Goal: Information Seeking & Learning: Learn about a topic

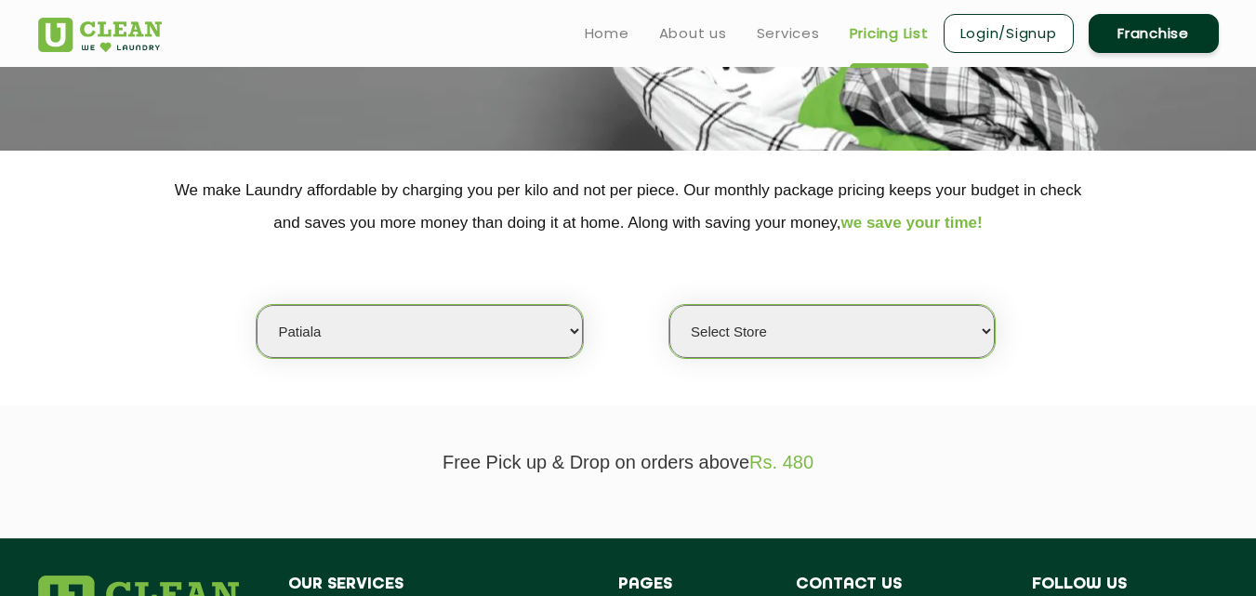
scroll to position [232, 0]
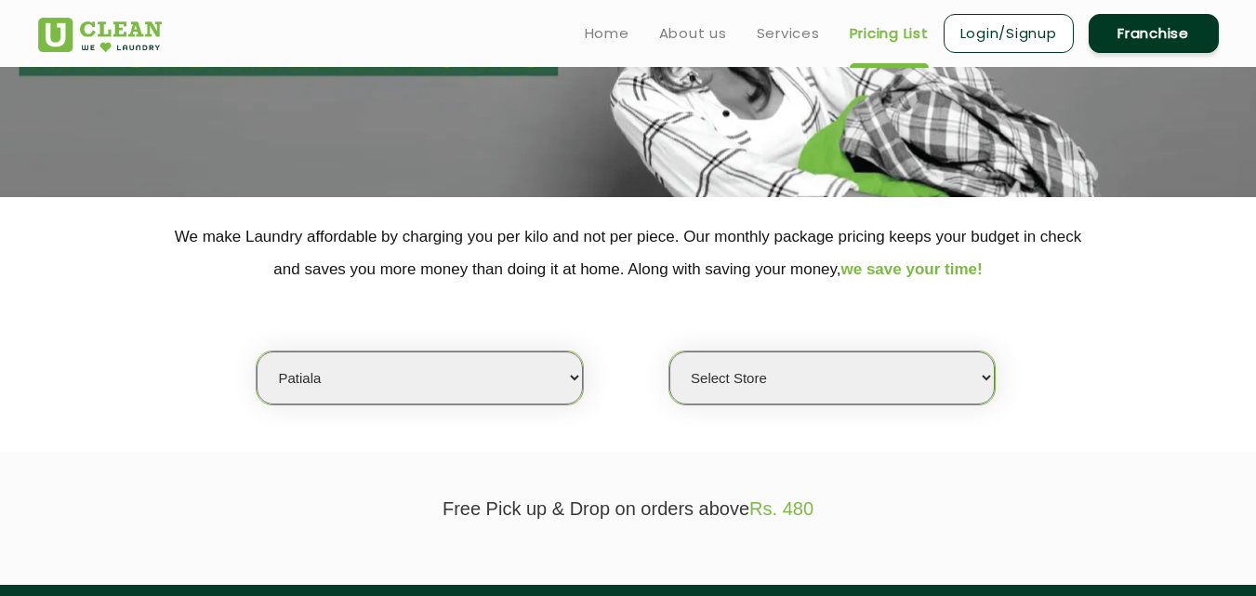
click at [357, 387] on select "Select city [GEOGRAPHIC_DATA] [GEOGRAPHIC_DATA] [GEOGRAPHIC_DATA] [GEOGRAPHIC_D…" at bounding box center [419, 378] width 325 height 53
select select "4"
click at [257, 352] on select "Select city [GEOGRAPHIC_DATA] [GEOGRAPHIC_DATA] [GEOGRAPHIC_DATA] [GEOGRAPHIC_D…" at bounding box center [419, 378] width 325 height 53
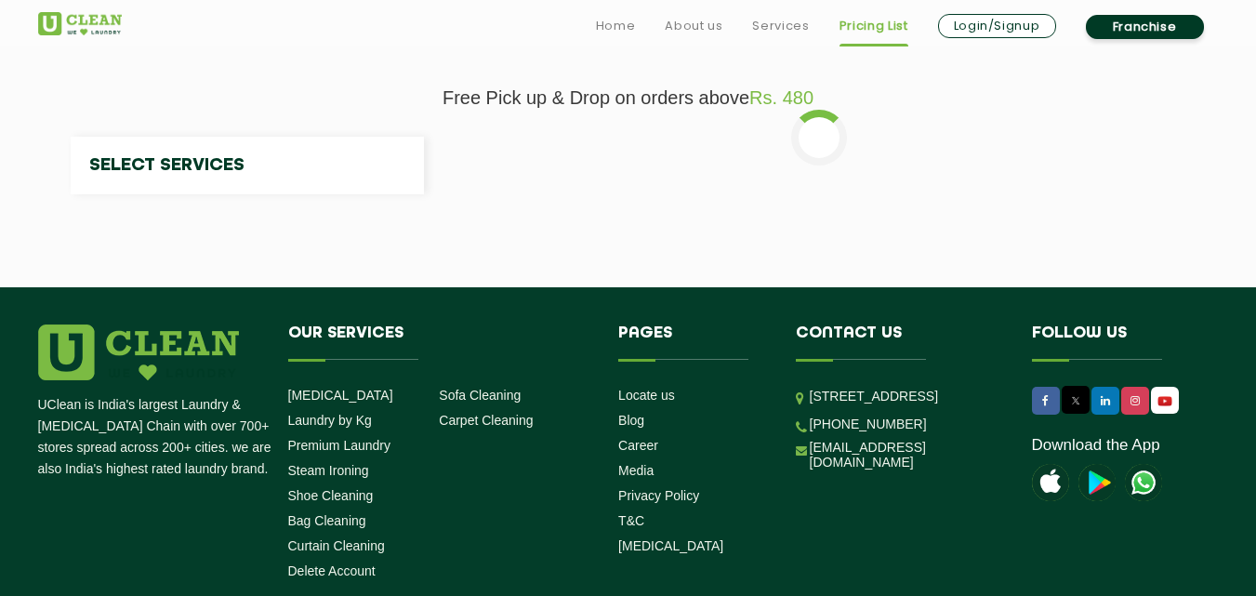
scroll to position [648, 0]
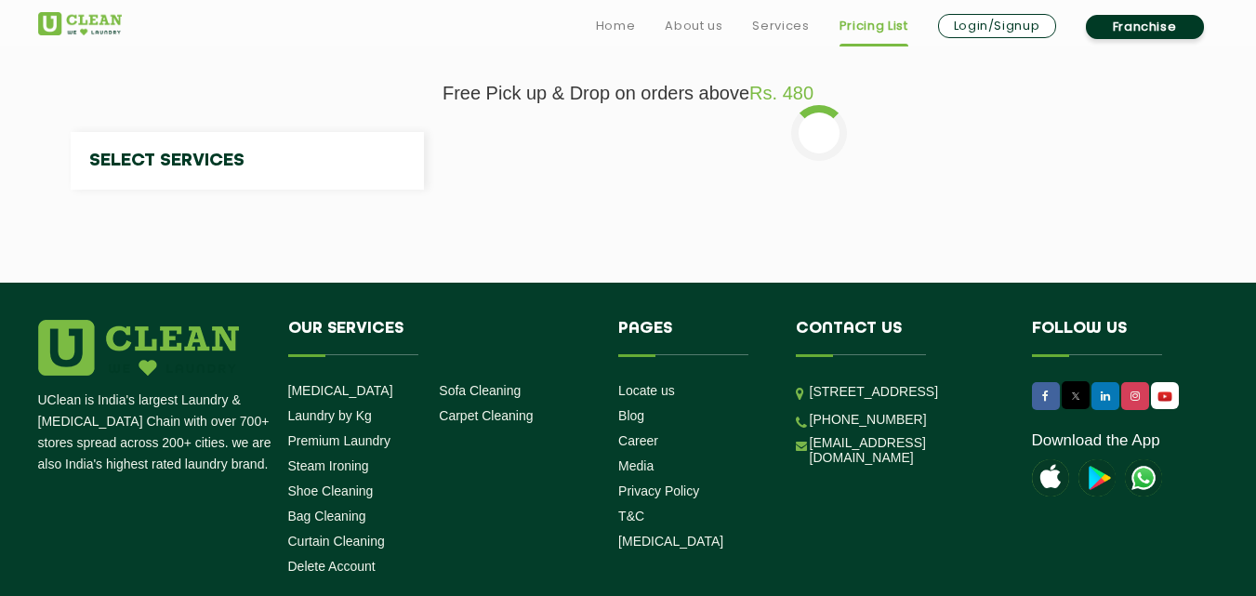
click at [509, 395] on link "Sofa Cleaning" at bounding box center [480, 390] width 82 height 15
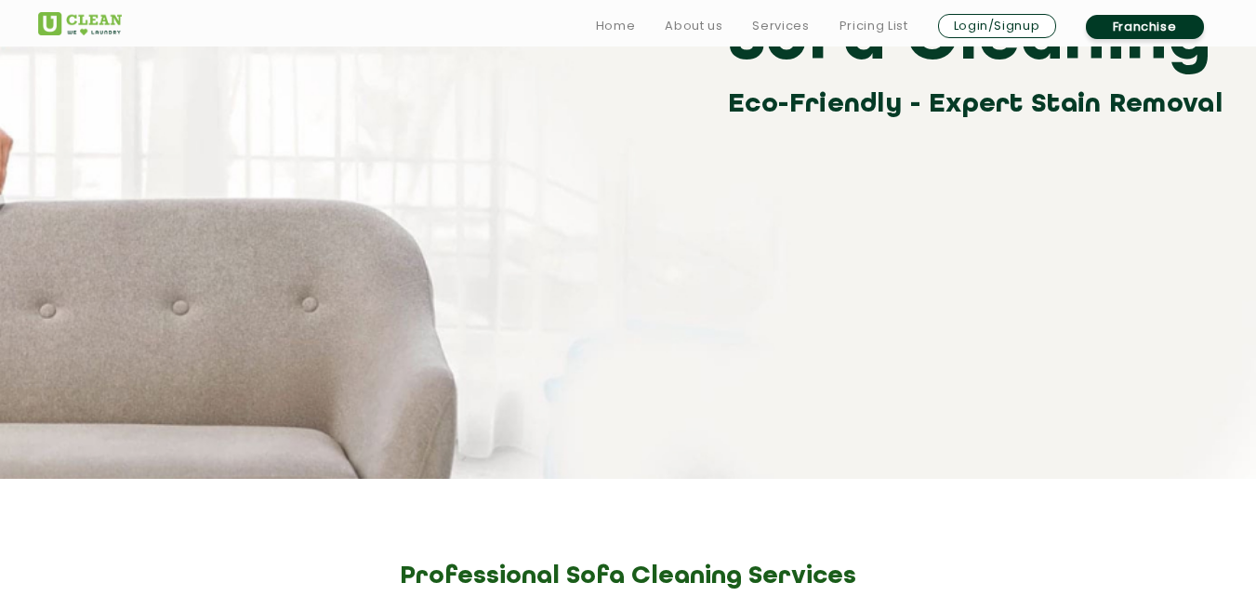
scroll to position [260, 0]
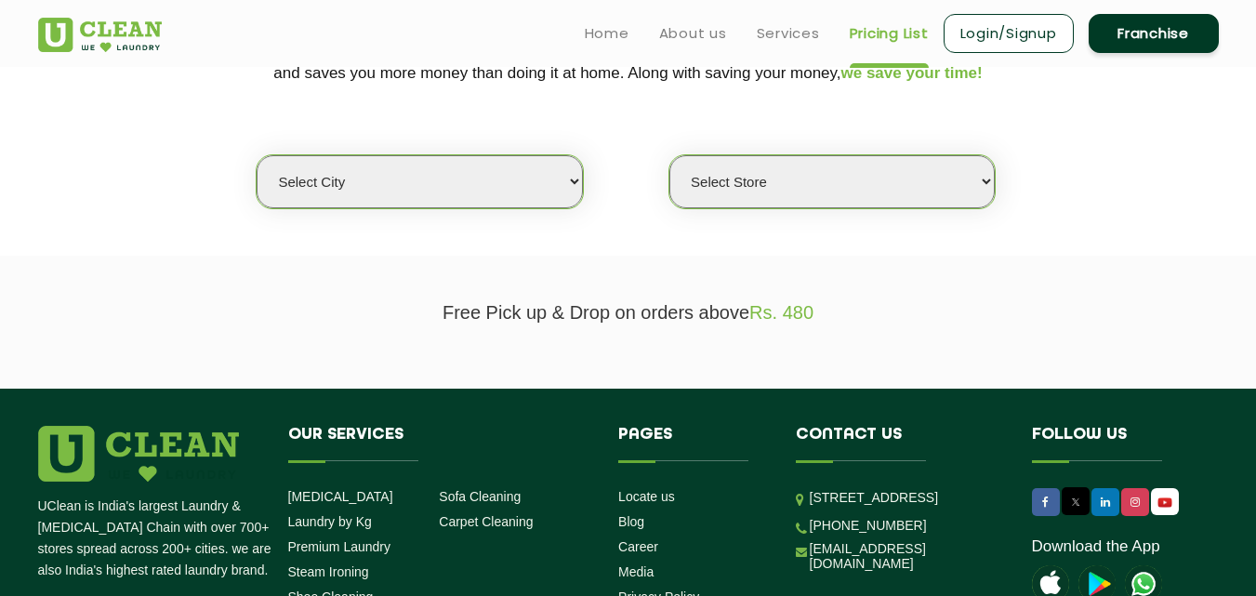
scroll to position [388, 0]
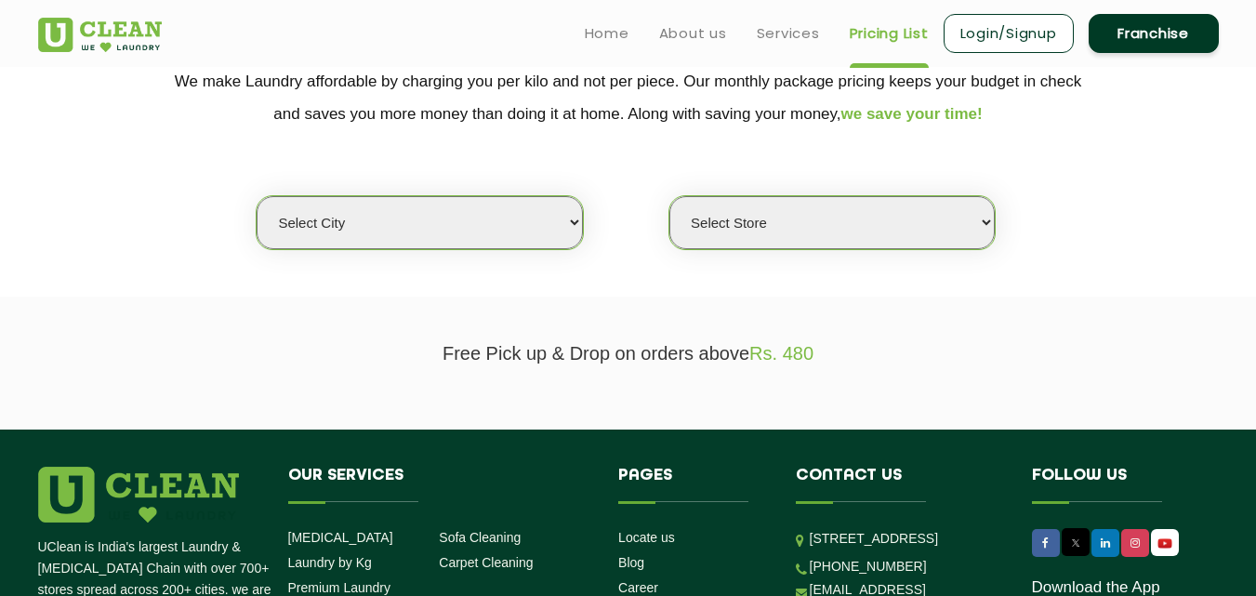
click at [397, 223] on select "Select city [GEOGRAPHIC_DATA] [GEOGRAPHIC_DATA] [GEOGRAPHIC_DATA] [GEOGRAPHIC_D…" at bounding box center [419, 222] width 325 height 53
select select "4"
click at [257, 196] on select "Select city [GEOGRAPHIC_DATA] [GEOGRAPHIC_DATA] [GEOGRAPHIC_DATA] [GEOGRAPHIC_D…" at bounding box center [419, 222] width 325 height 53
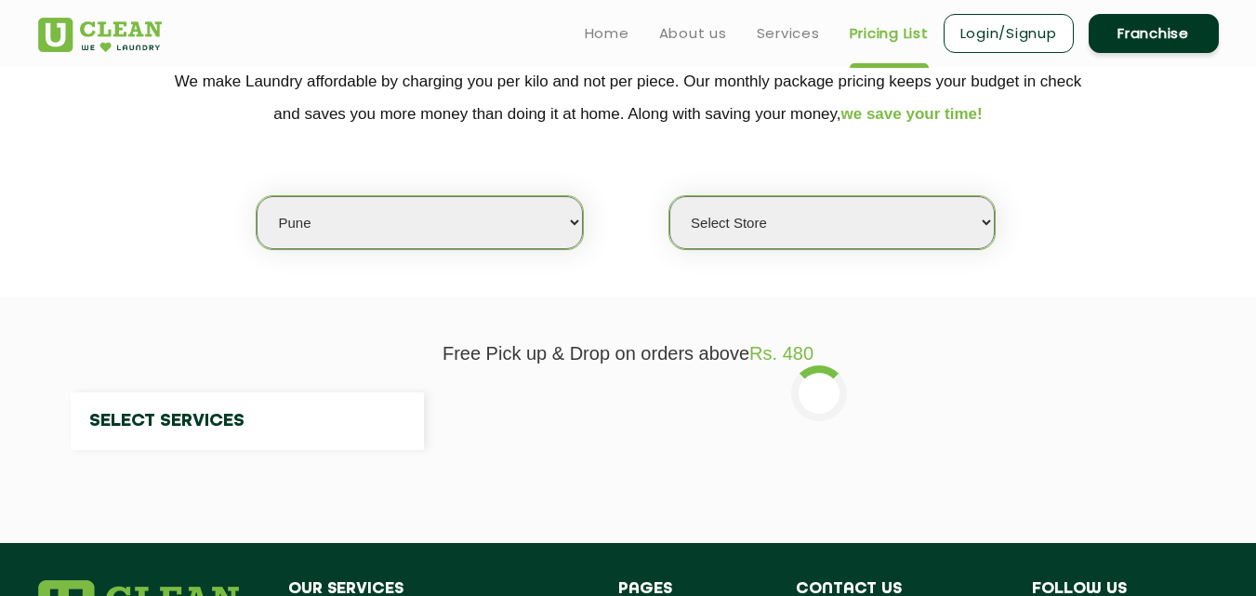
select select "0"
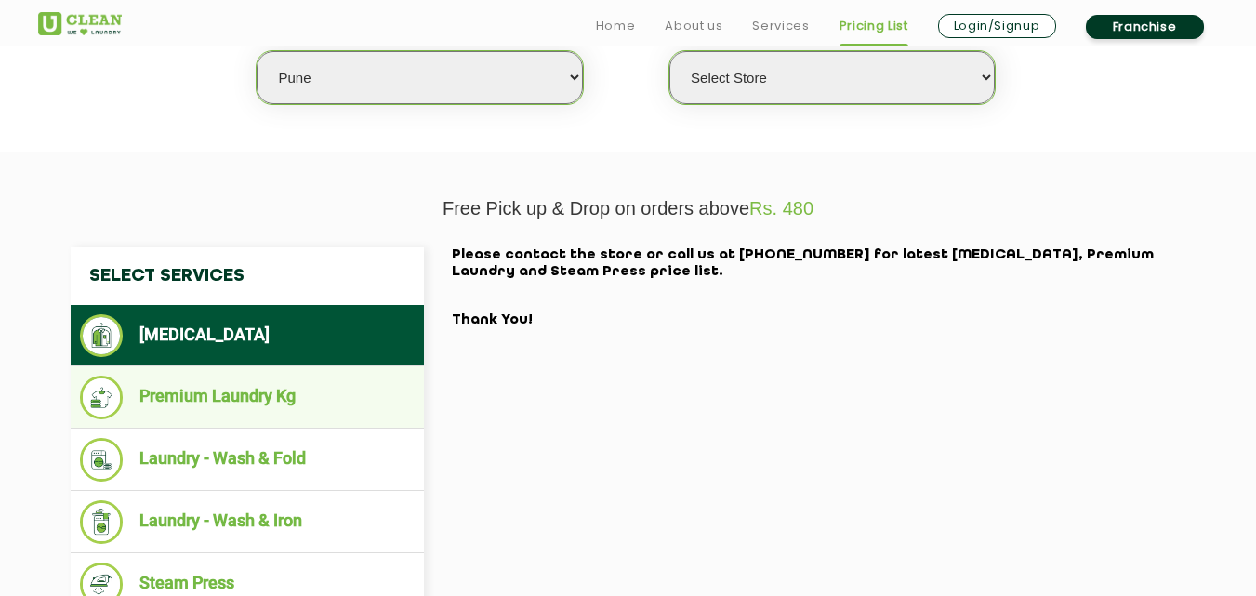
scroll to position [549, 0]
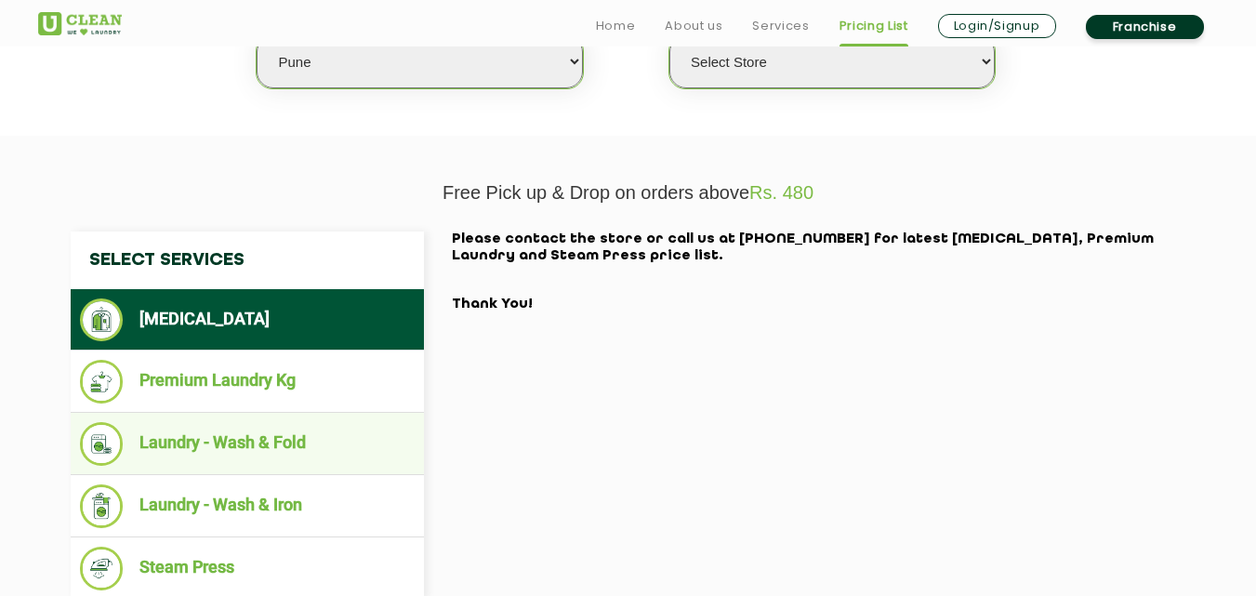
click at [267, 429] on li "Laundry - Wash & Fold" at bounding box center [247, 444] width 335 height 44
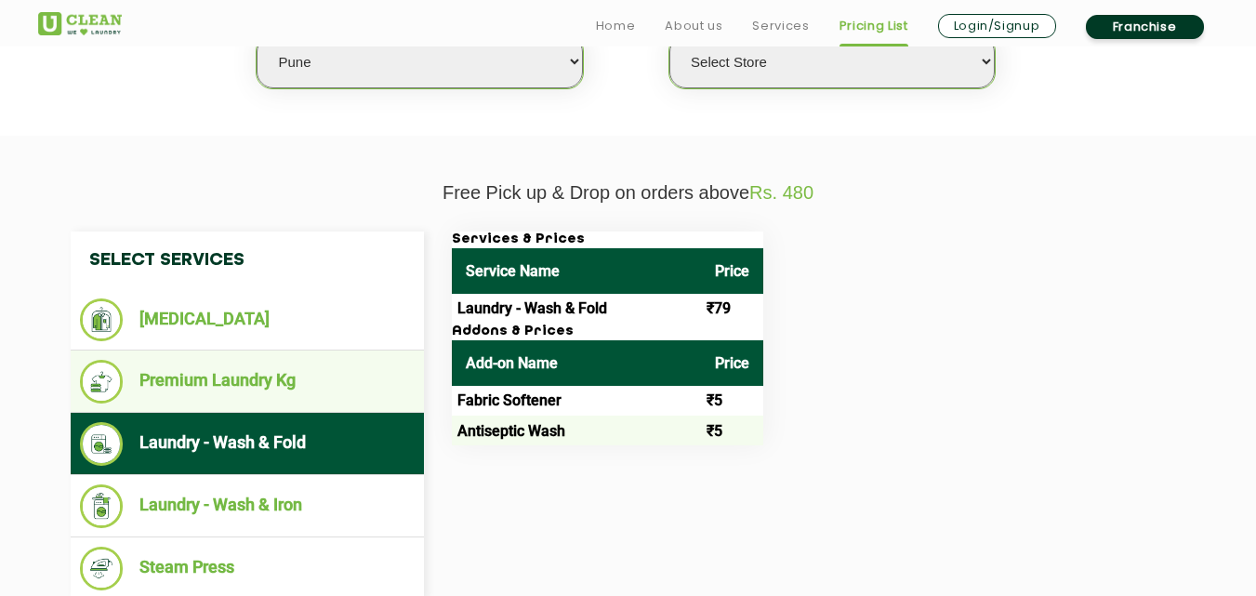
click at [251, 352] on ul "Premium Laundry Kg" at bounding box center [247, 382] width 353 height 62
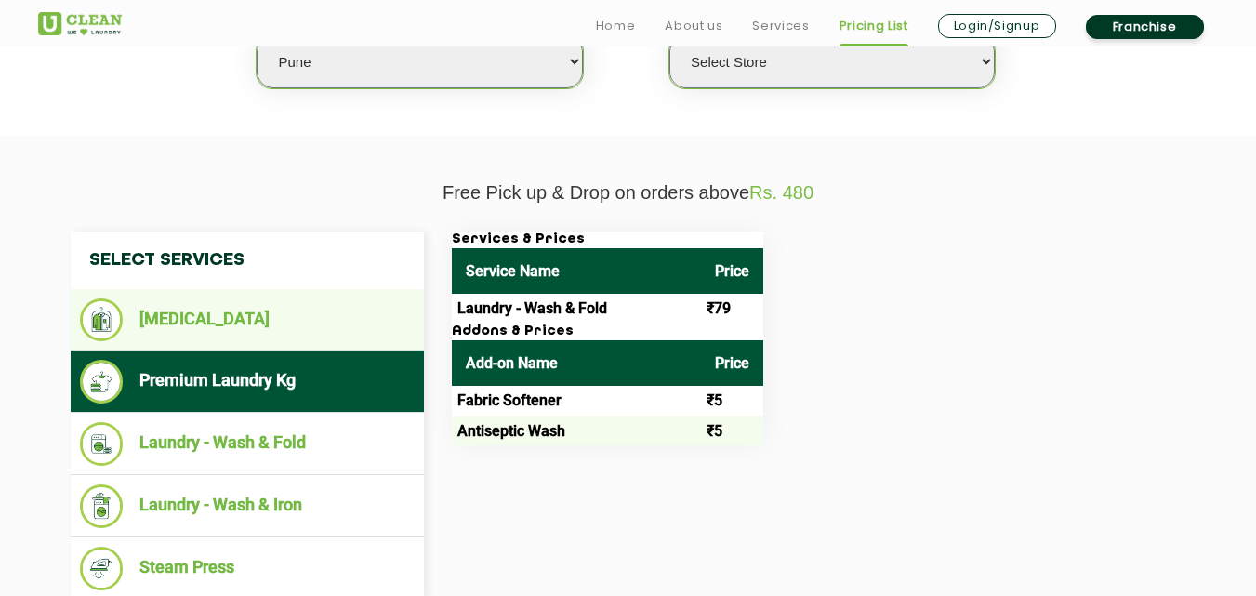
click at [241, 306] on li "[MEDICAL_DATA]" at bounding box center [247, 320] width 335 height 43
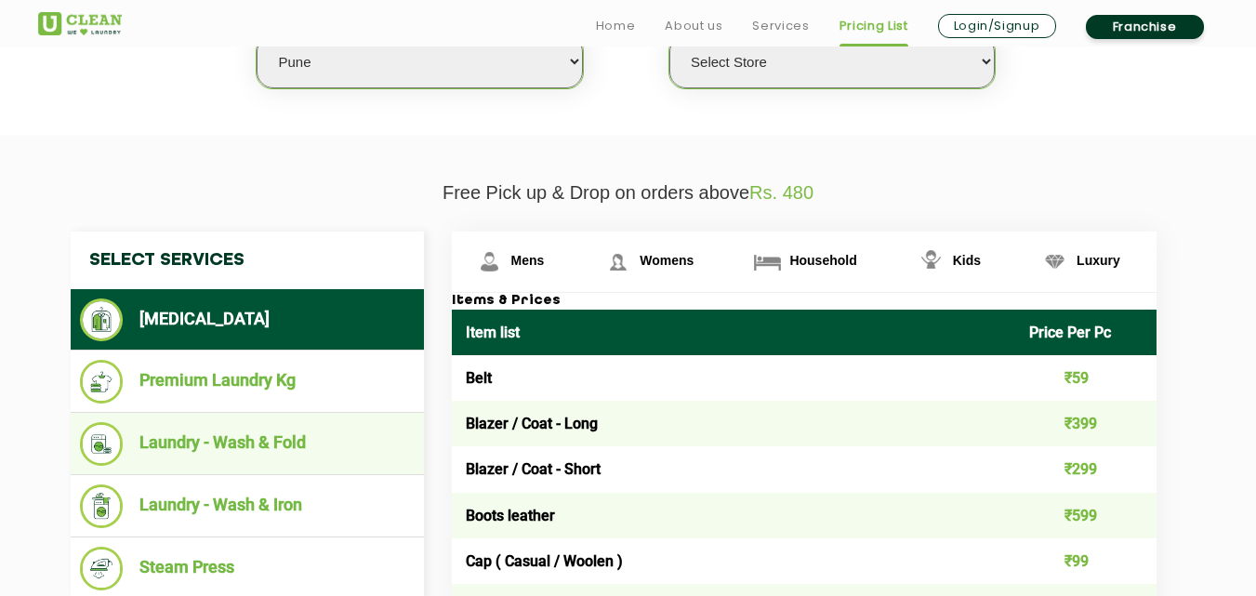
click at [242, 439] on li "Laundry - Wash & Fold" at bounding box center [247, 444] width 335 height 44
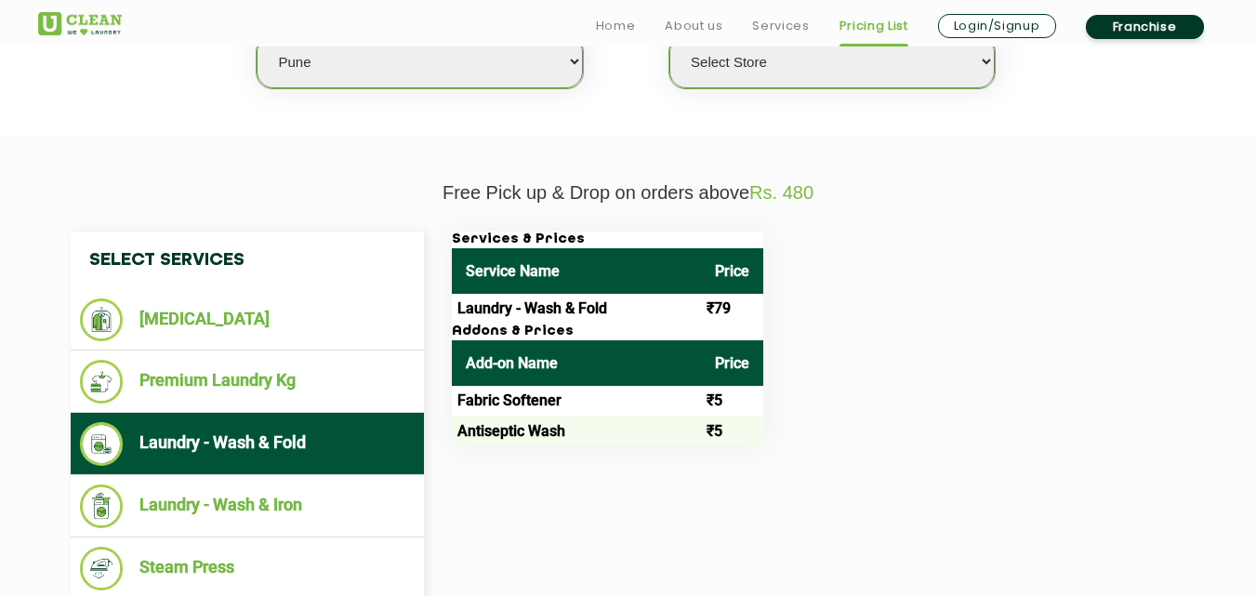
click at [456, 307] on td "Laundry - Wash & Fold" at bounding box center [576, 309] width 249 height 30
click at [576, 312] on td "Laundry - Wash & Fold" at bounding box center [576, 309] width 249 height 30
drag, startPoint x: 750, startPoint y: 302, endPoint x: 459, endPoint y: 321, distance: 290.7
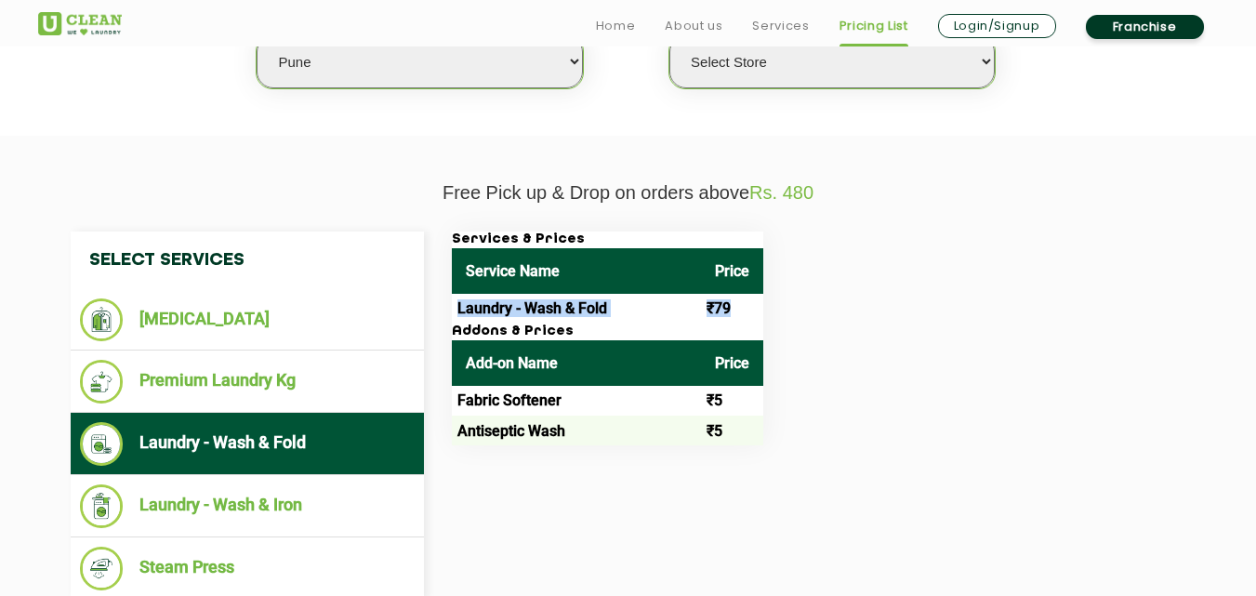
click at [459, 321] on tr "Laundry - Wash & Fold ₹79" at bounding box center [608, 309] width 312 height 30
copy tr "Laundry - Wash & Fold ₹79"
click at [238, 189] on p "Free Pick up & Drop on orders above Rs. 480" at bounding box center [628, 192] width 1181 height 21
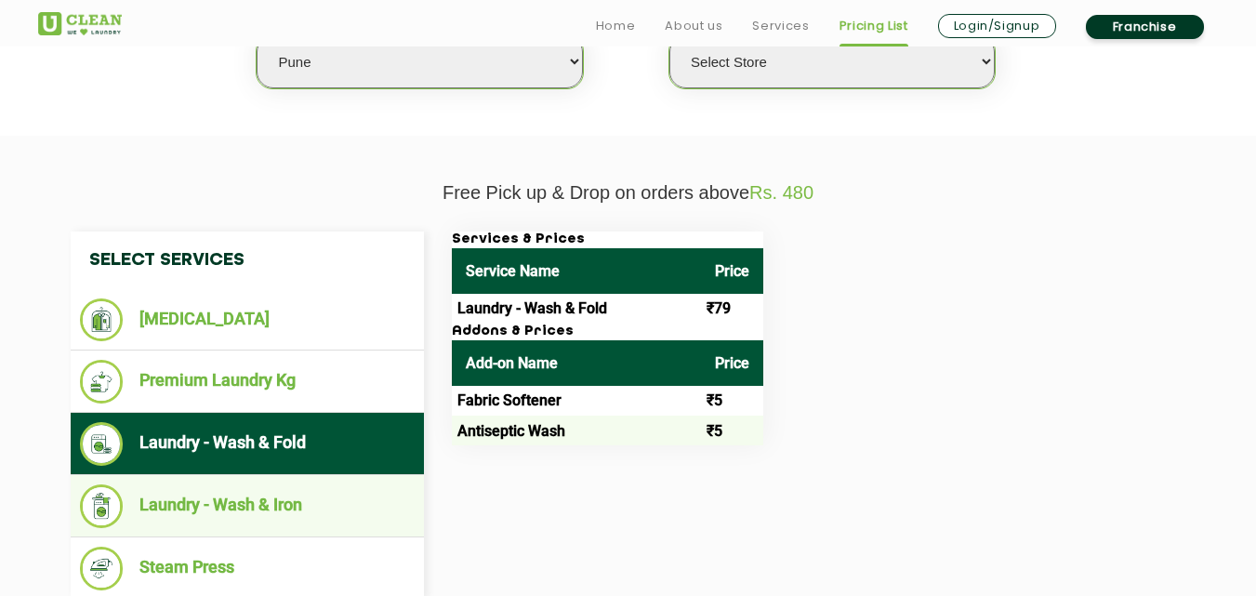
click at [251, 486] on li "Laundry - Wash & Iron" at bounding box center [247, 507] width 335 height 44
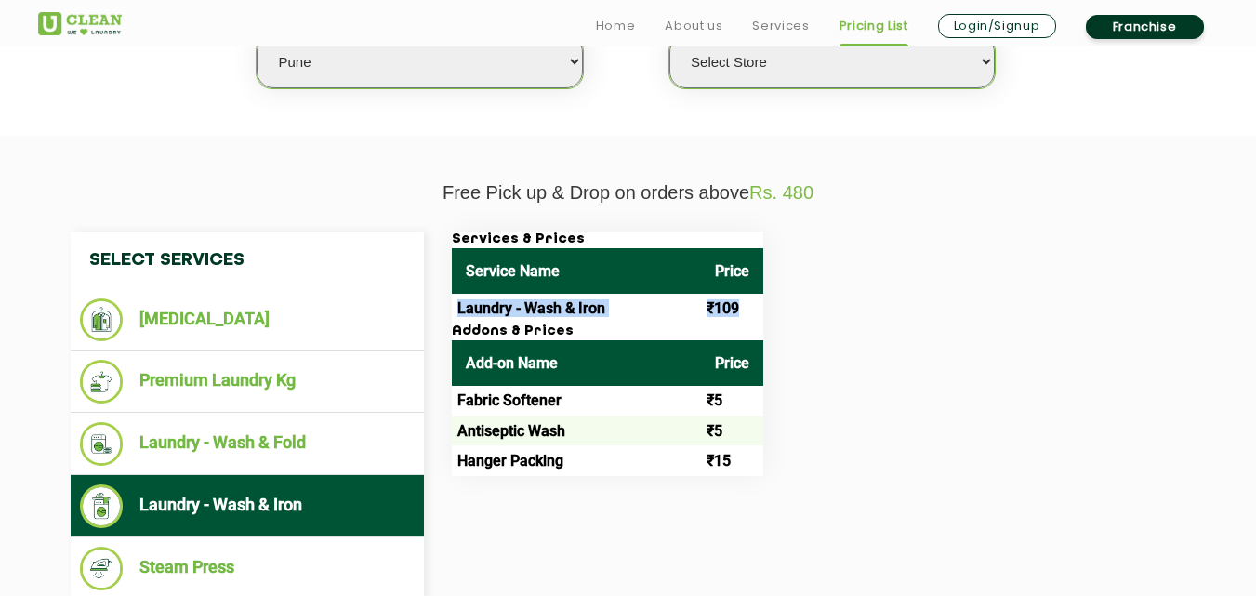
drag, startPoint x: 742, startPoint y: 312, endPoint x: 454, endPoint y: 312, distance: 288.3
click at [454, 312] on tr "Laundry - Wash & Iron ₹109" at bounding box center [608, 309] width 312 height 30
copy tr "Laundry - Wash & Iron ₹109"
